Goal: Transaction & Acquisition: Register for event/course

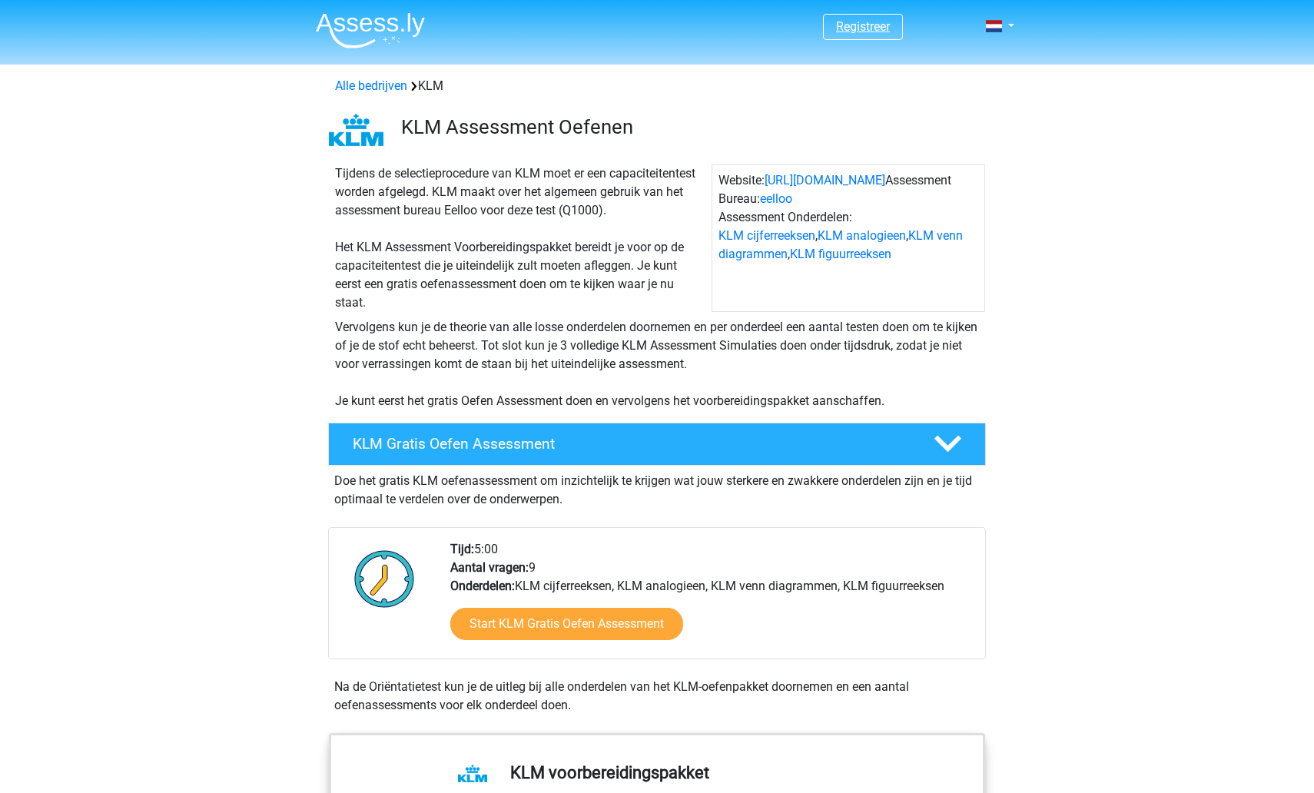
click at [648, 26] on link "Registreer" at bounding box center [863, 26] width 54 height 15
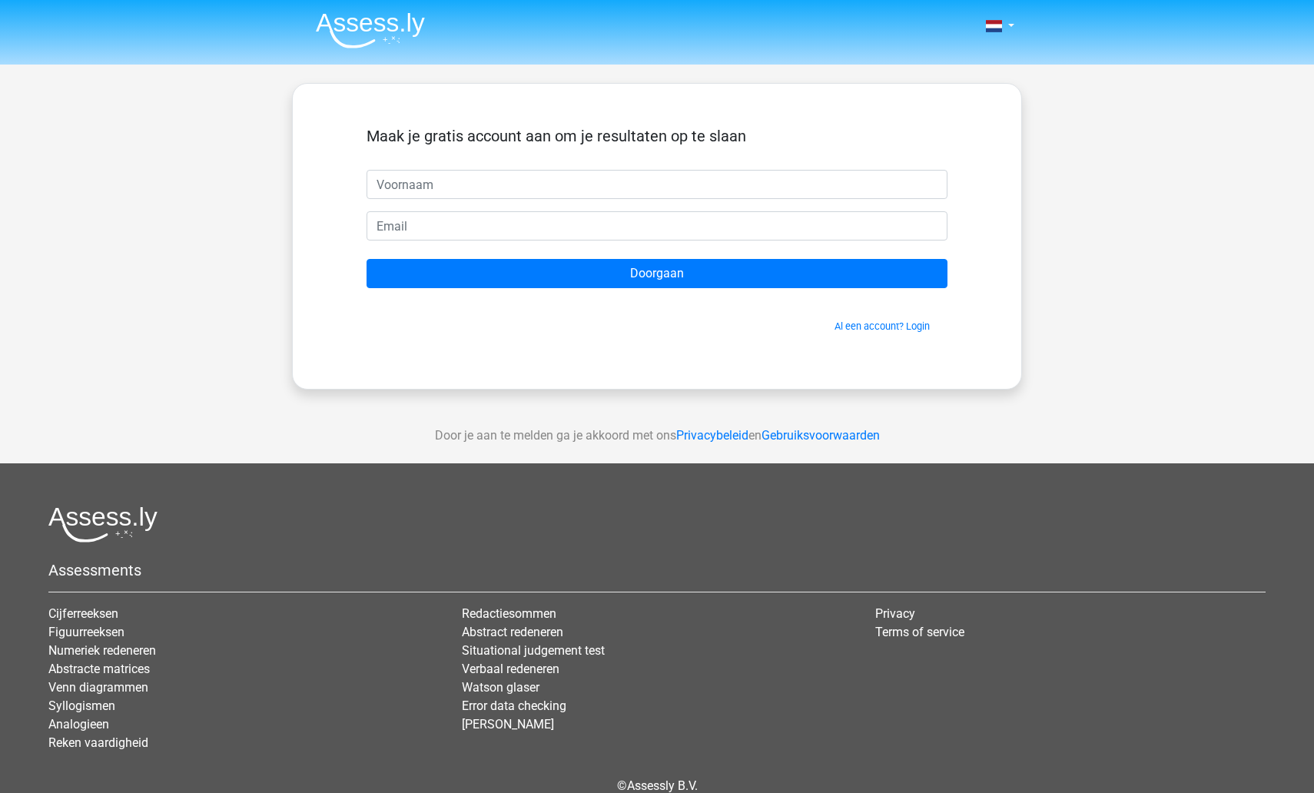
click at [878, 334] on span "Al een account? Login" at bounding box center [657, 326] width 569 height 15
click at [875, 328] on link "Al een account? Login" at bounding box center [882, 327] width 95 height 12
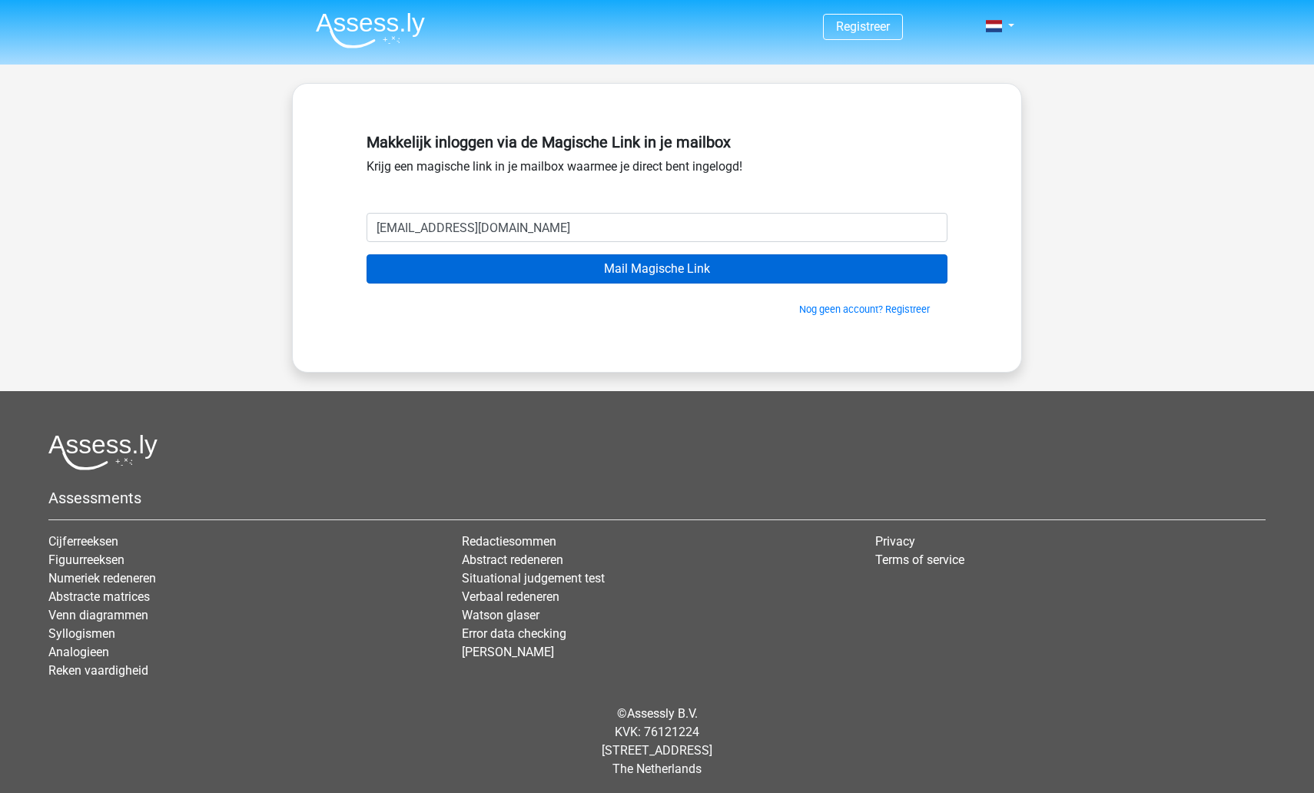
type input "mndwt24@gmail.com"
click at [465, 277] on input "Mail Magische Link" at bounding box center [657, 268] width 581 height 29
